Goal: Task Accomplishment & Management: Use online tool/utility

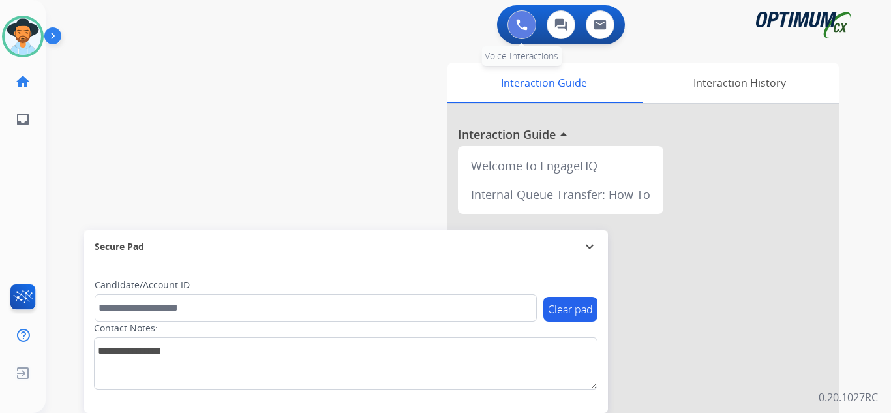
click at [425, 18] on button at bounding box center [521, 24] width 29 height 29
click at [425, 17] on button at bounding box center [521, 24] width 29 height 29
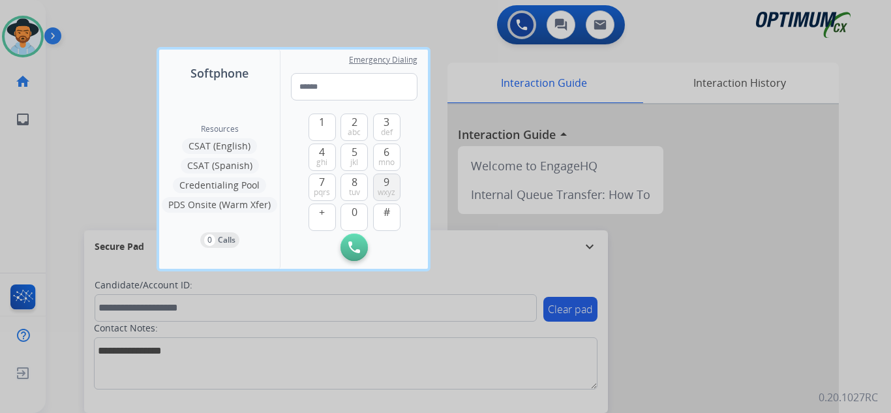
click at [378, 187] on span "wxyz" at bounding box center [387, 192] width 18 height 10
click at [325, 187] on span "pqrs" at bounding box center [322, 192] width 16 height 10
click at [385, 125] on span "3" at bounding box center [386, 122] width 6 height 16
click at [388, 191] on span "wxyz" at bounding box center [387, 192] width 18 height 10
click at [353, 185] on span "8" at bounding box center [354, 182] width 6 height 16
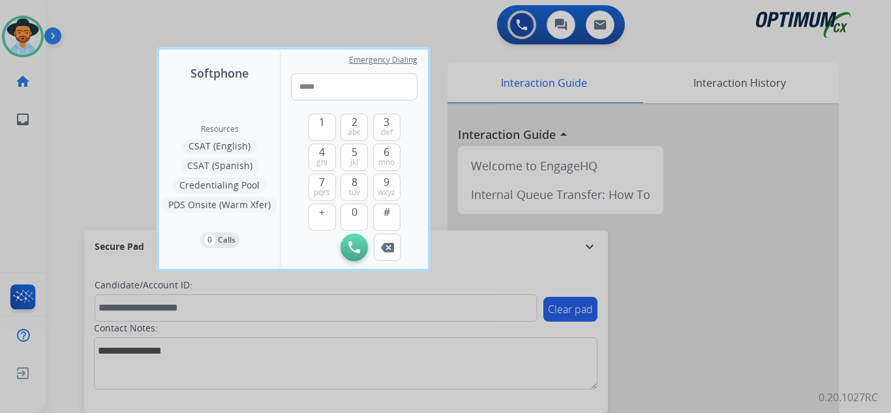
click at [316, 111] on div "1 2 abc 3 def 4 ghi 5 jkl 6 mno 7 pqrs 8 tuv 9 wxyz + 0 #" at bounding box center [354, 166] width 92 height 133
click at [319, 118] on span "1" at bounding box center [322, 122] width 6 height 16
click at [383, 157] on span "mno" at bounding box center [386, 162] width 16 height 10
click at [333, 158] on button "4 ghi" at bounding box center [321, 156] width 27 height 27
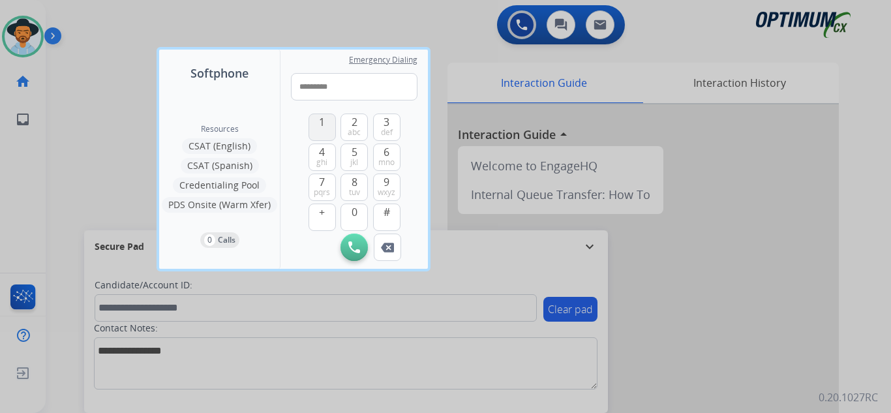
click at [320, 123] on span "1" at bounding box center [322, 122] width 6 height 16
type input "**********"
click at [349, 244] on img at bounding box center [354, 247] width 12 height 12
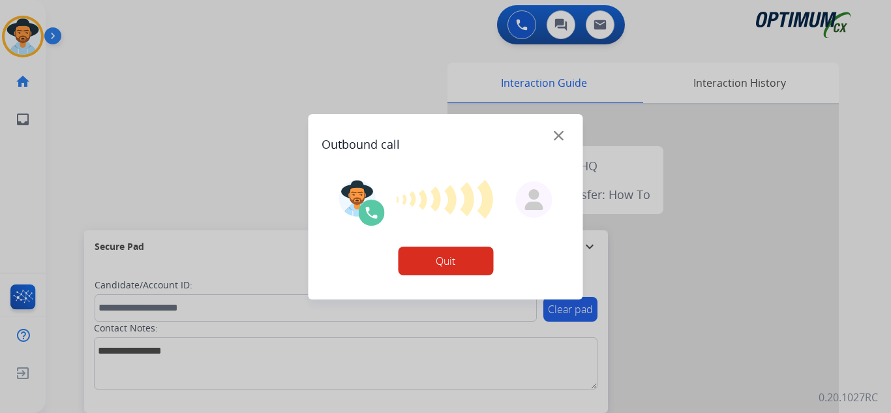
click at [425, 259] on button "Quit" at bounding box center [445, 260] width 95 height 29
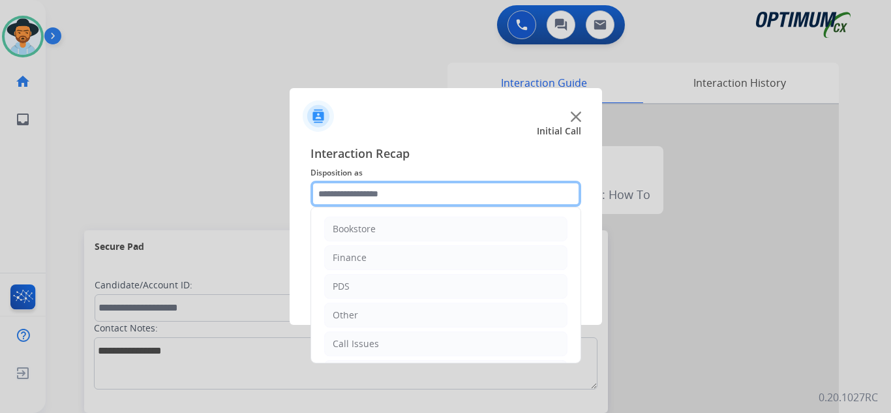
click at [425, 186] on input "text" at bounding box center [445, 194] width 271 height 26
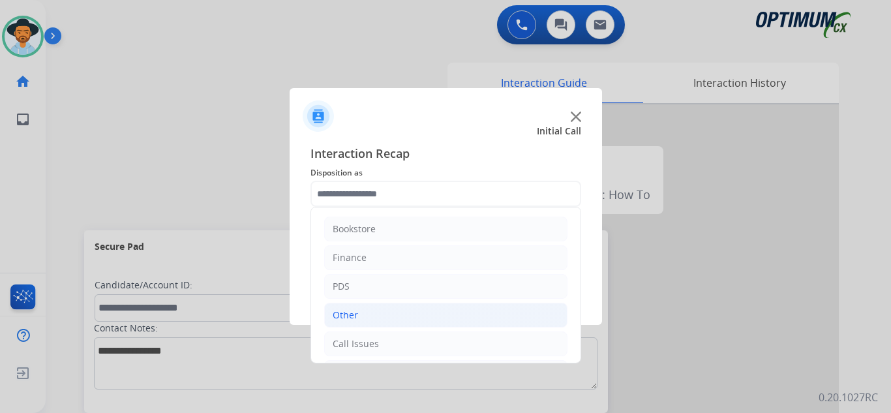
click at [368, 311] on li "Other" at bounding box center [445, 315] width 243 height 25
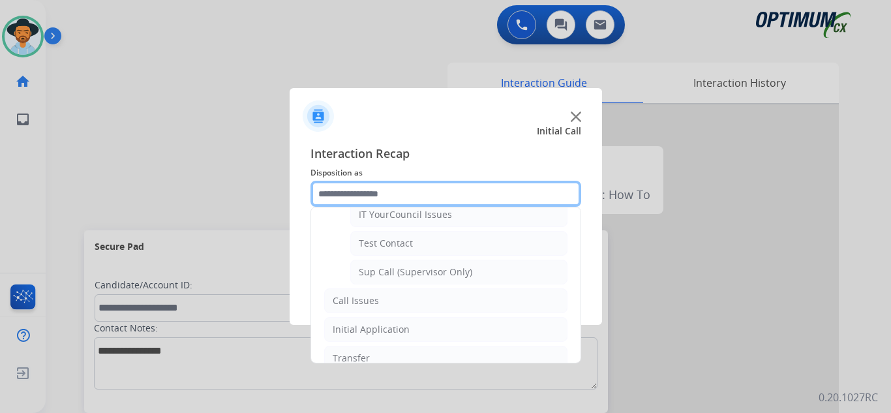
scroll to position [318, 0]
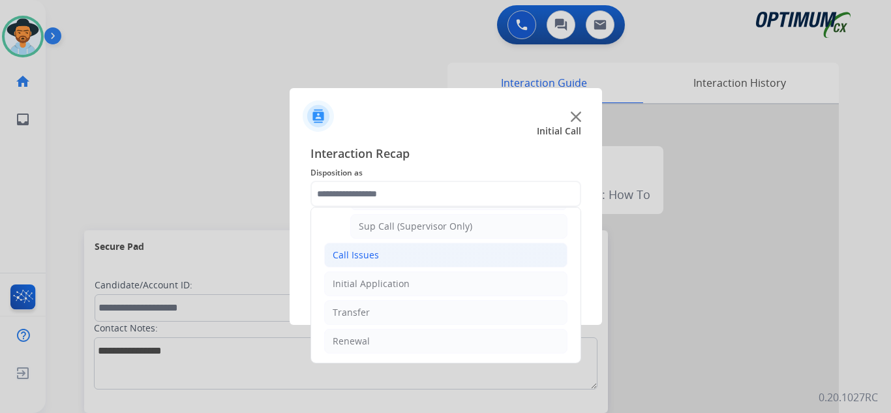
click at [385, 256] on li "Call Issues" at bounding box center [445, 255] width 243 height 25
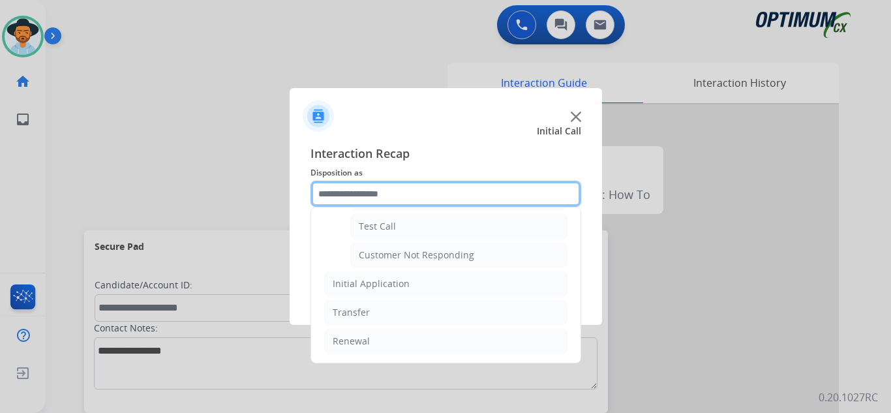
scroll to position [232, 0]
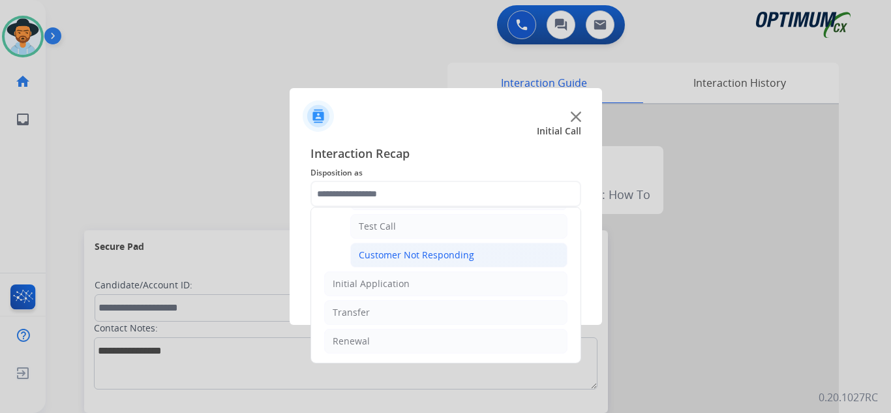
click at [425, 254] on div "Customer Not Responding" at bounding box center [416, 254] width 115 height 13
type input "**********"
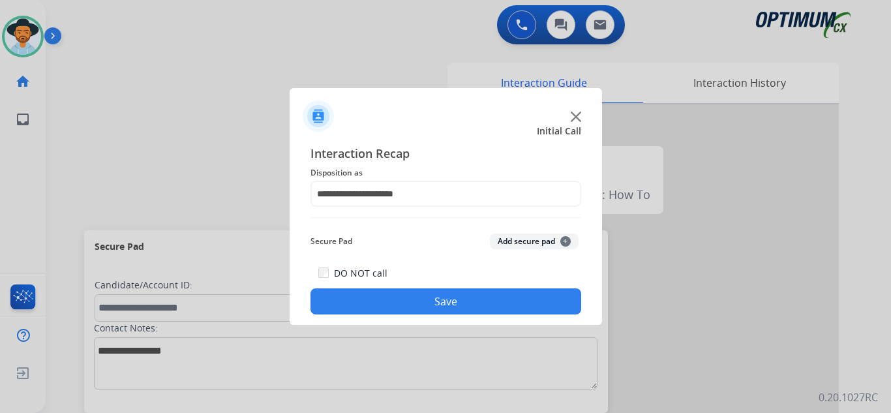
click at [425, 304] on button "Save" at bounding box center [445, 301] width 271 height 26
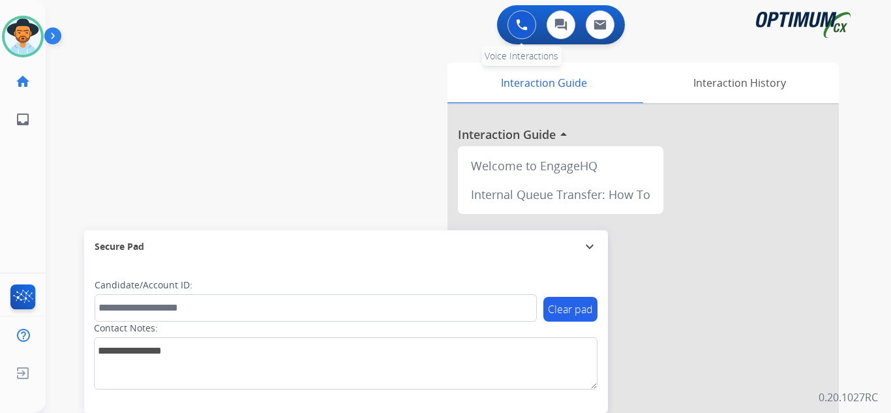
click at [425, 28] on button at bounding box center [521, 24] width 29 height 29
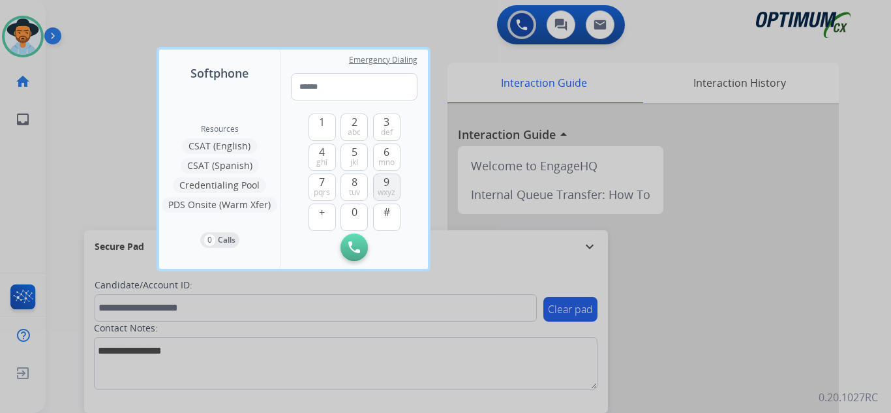
click at [387, 185] on span "9" at bounding box center [386, 182] width 6 height 16
click at [317, 185] on button "7 pqrs" at bounding box center [321, 186] width 27 height 27
click at [380, 116] on button "3 def" at bounding box center [386, 126] width 27 height 27
click at [384, 188] on span "wxyz" at bounding box center [387, 192] width 18 height 10
click at [358, 189] on span "tuv" at bounding box center [354, 192] width 11 height 10
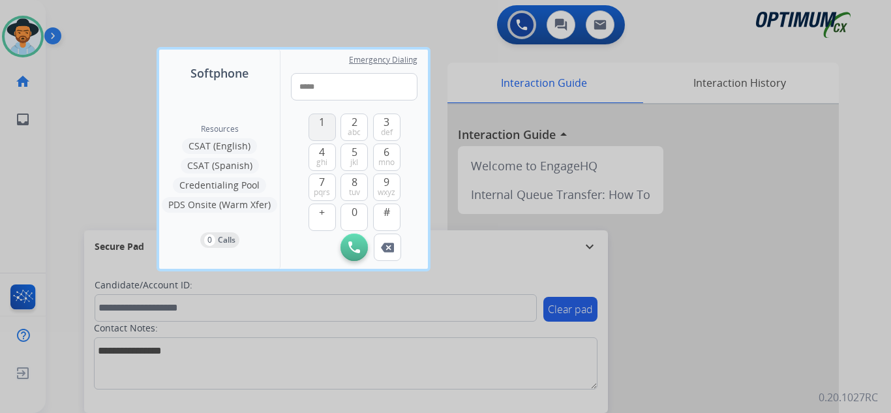
click at [331, 125] on button "1" at bounding box center [321, 126] width 27 height 27
click at [394, 151] on button "6 mno" at bounding box center [386, 156] width 27 height 27
click at [329, 155] on button "4 ghi" at bounding box center [321, 156] width 27 height 27
click at [353, 189] on span "tuv" at bounding box center [354, 192] width 11 height 10
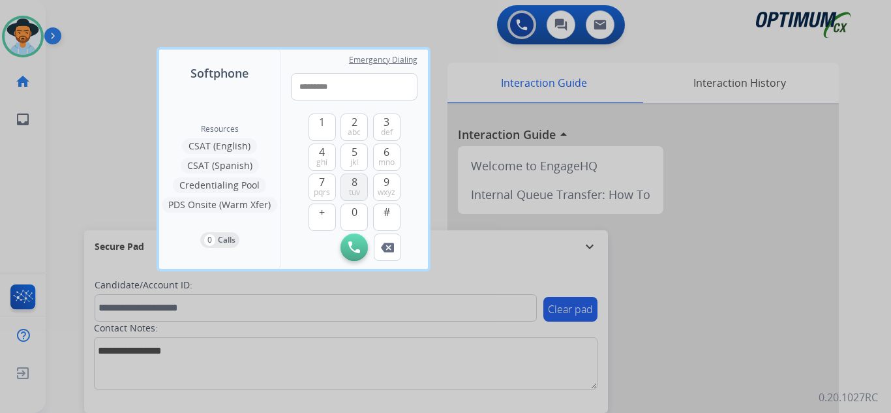
type input "**********"
click at [348, 253] on button "Initiate Call" at bounding box center [353, 246] width 27 height 27
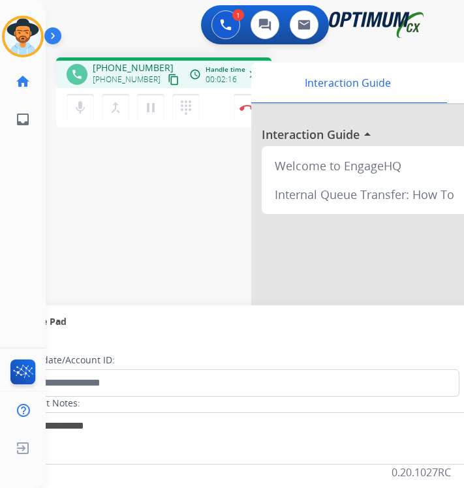
click at [28, 221] on div "Carolina Busy Edit Avatar Agent: Carolina Routing Profile: OCX Training home Ho…" at bounding box center [23, 244] width 46 height 488
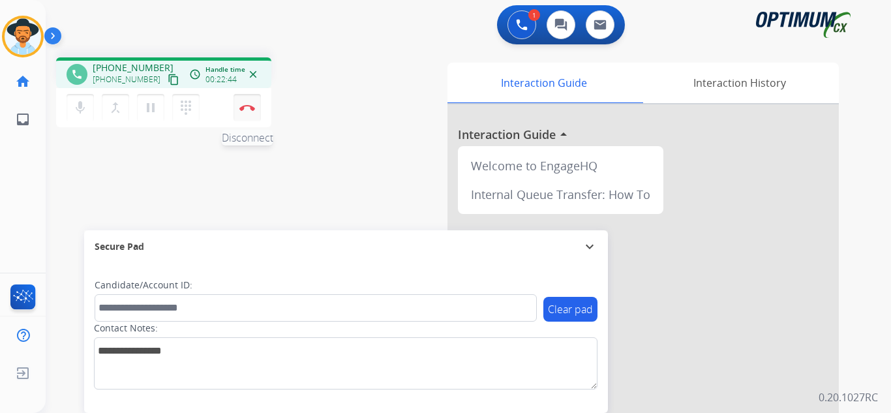
click at [246, 108] on img at bounding box center [247, 107] width 16 height 7
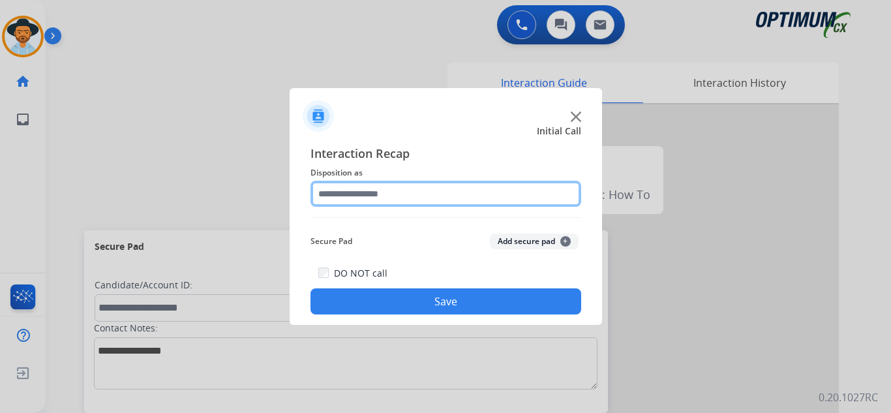
click at [359, 194] on input "text" at bounding box center [445, 194] width 271 height 26
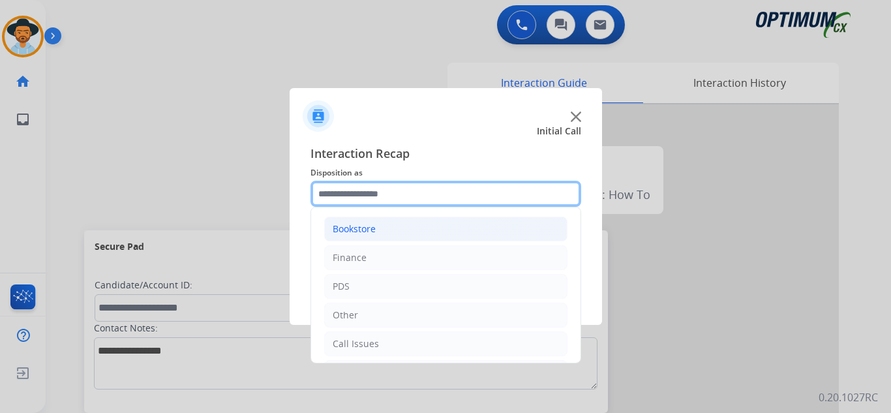
scroll to position [65, 0]
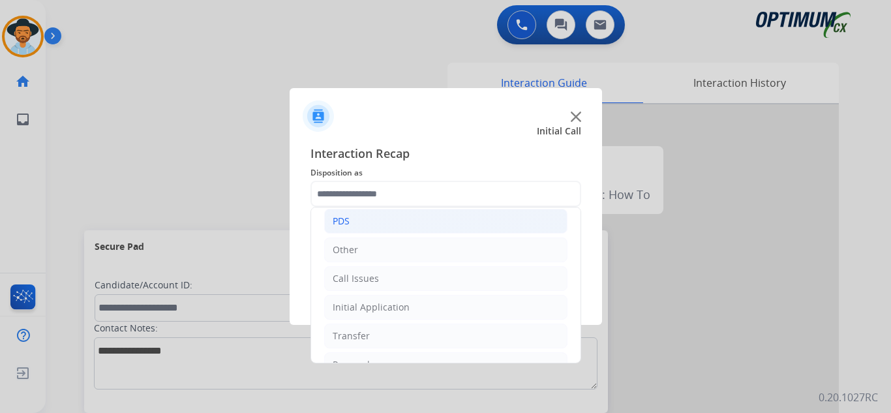
click at [425, 231] on li "PDS" at bounding box center [445, 221] width 243 height 25
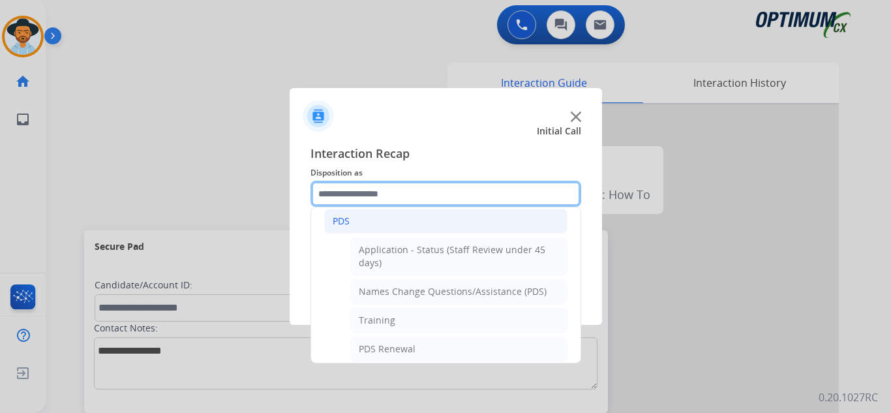
click at [425, 183] on input "text" at bounding box center [445, 194] width 271 height 26
click at [413, 187] on input "text" at bounding box center [445, 194] width 271 height 26
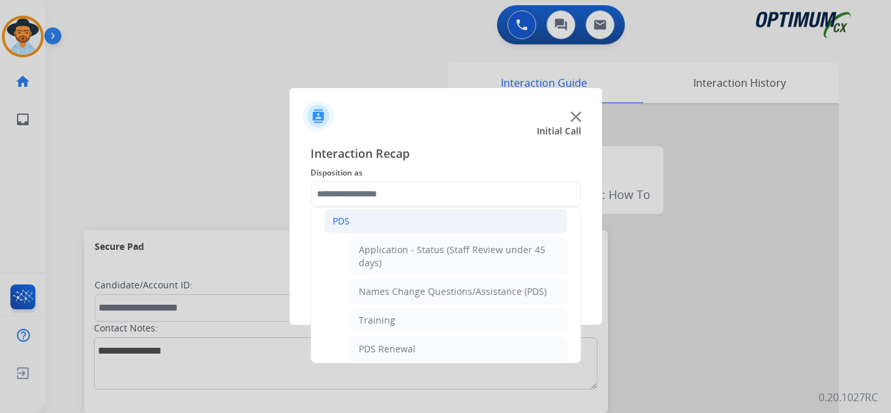
click at [333, 222] on div "PDS" at bounding box center [341, 221] width 17 height 13
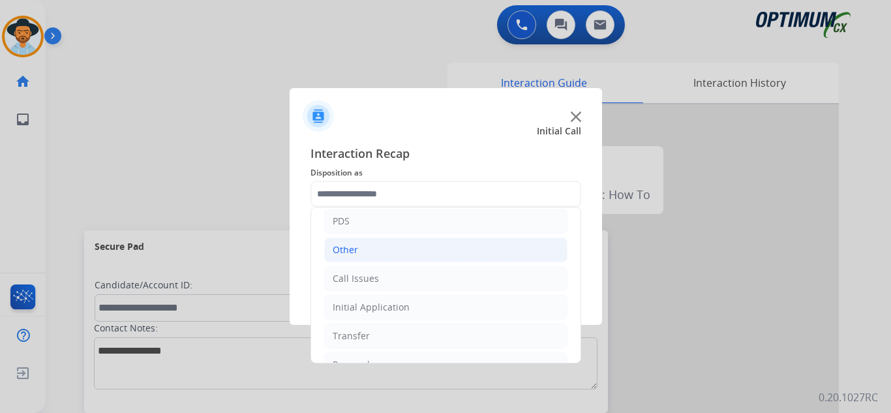
click at [363, 254] on li "Other" at bounding box center [445, 249] width 243 height 25
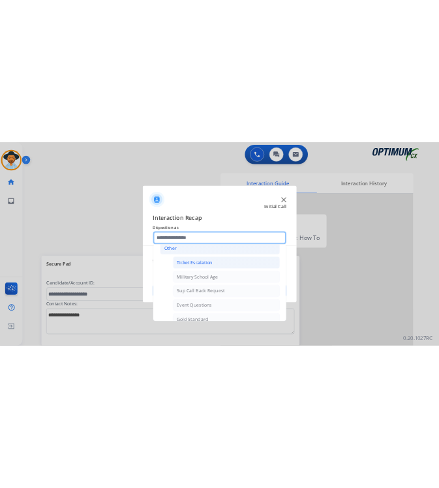
scroll to position [130, 0]
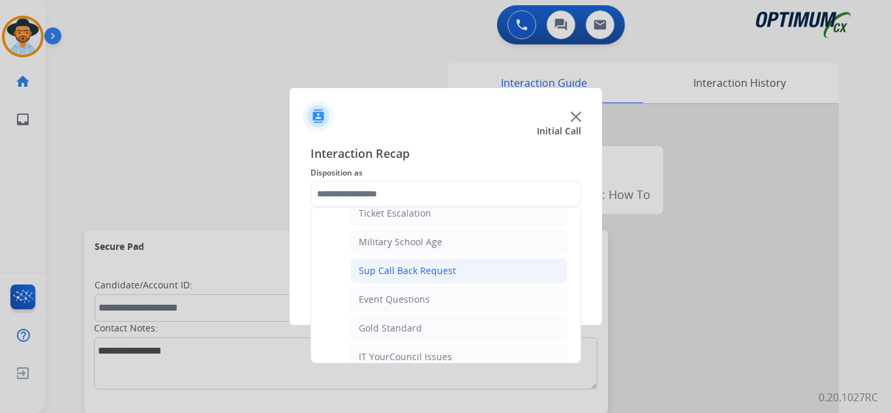
click at [425, 272] on li "Sup Call Back Request" at bounding box center [458, 270] width 217 height 25
type input "**********"
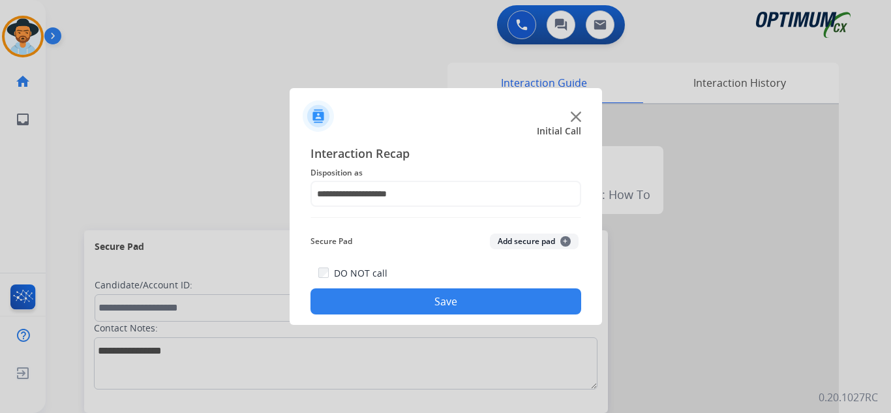
click at [425, 305] on button "Save" at bounding box center [445, 301] width 271 height 26
